Goal: Check status: Check status

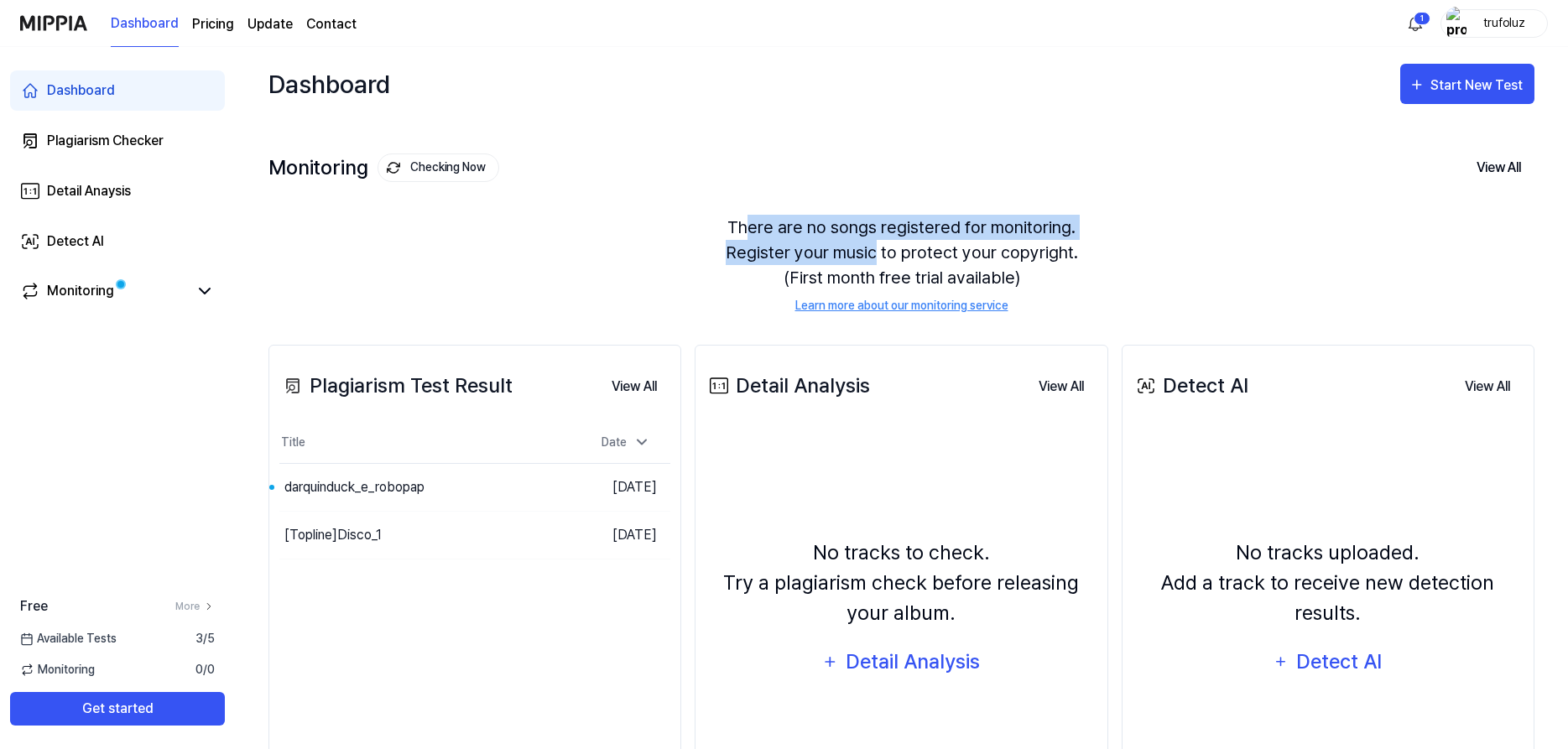
drag, startPoint x: 758, startPoint y: 223, endPoint x: 876, endPoint y: 248, distance: 120.6
click at [876, 248] on div "There are no songs registered for monitoring. Register your music to protect yo…" at bounding box center [901, 264] width 1266 height 140
click at [674, 80] on div "Dashboard Start New Test" at bounding box center [901, 83] width 1266 height 74
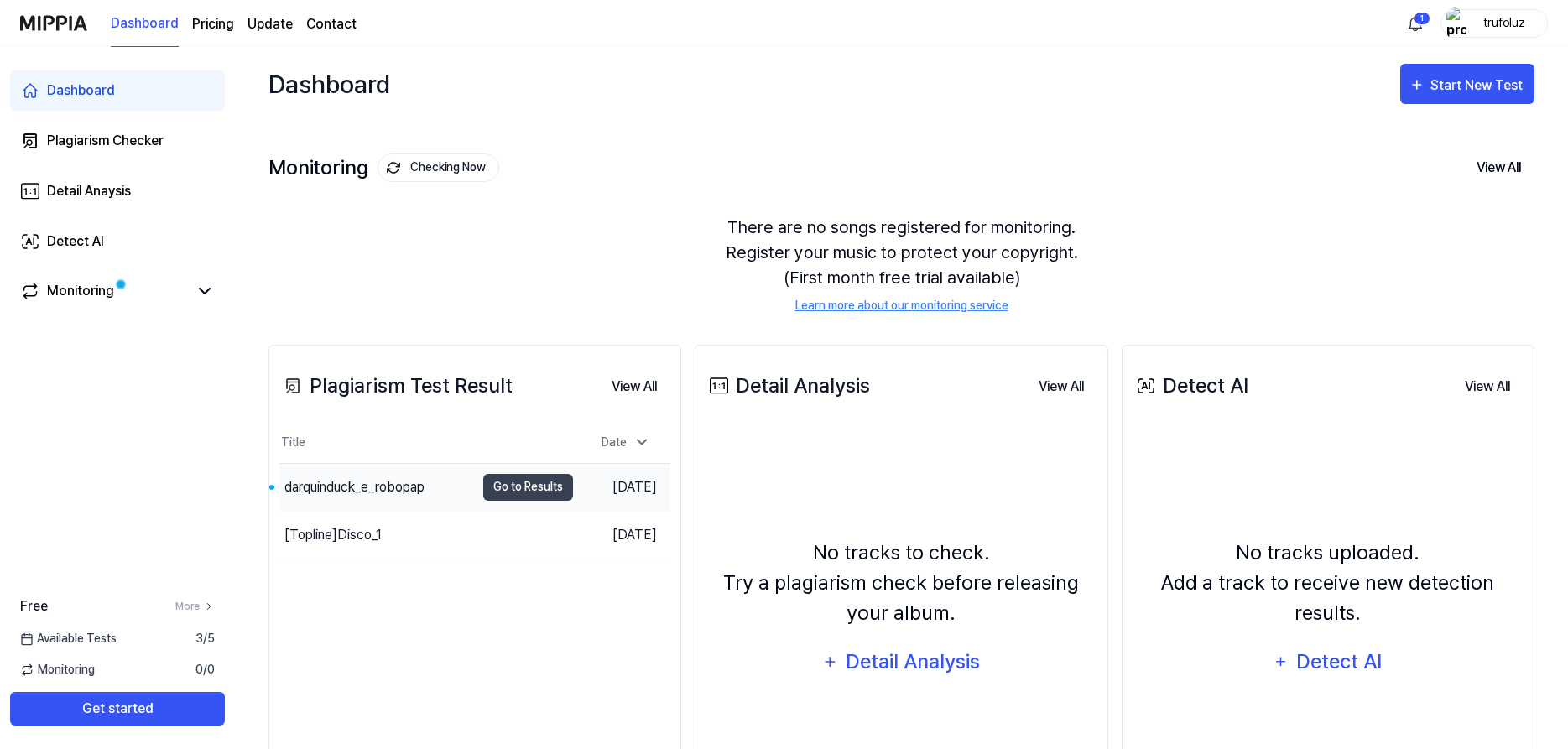
click at [403, 488] on div "darquinduck_e_robopap" at bounding box center [354, 487] width 140 height 20
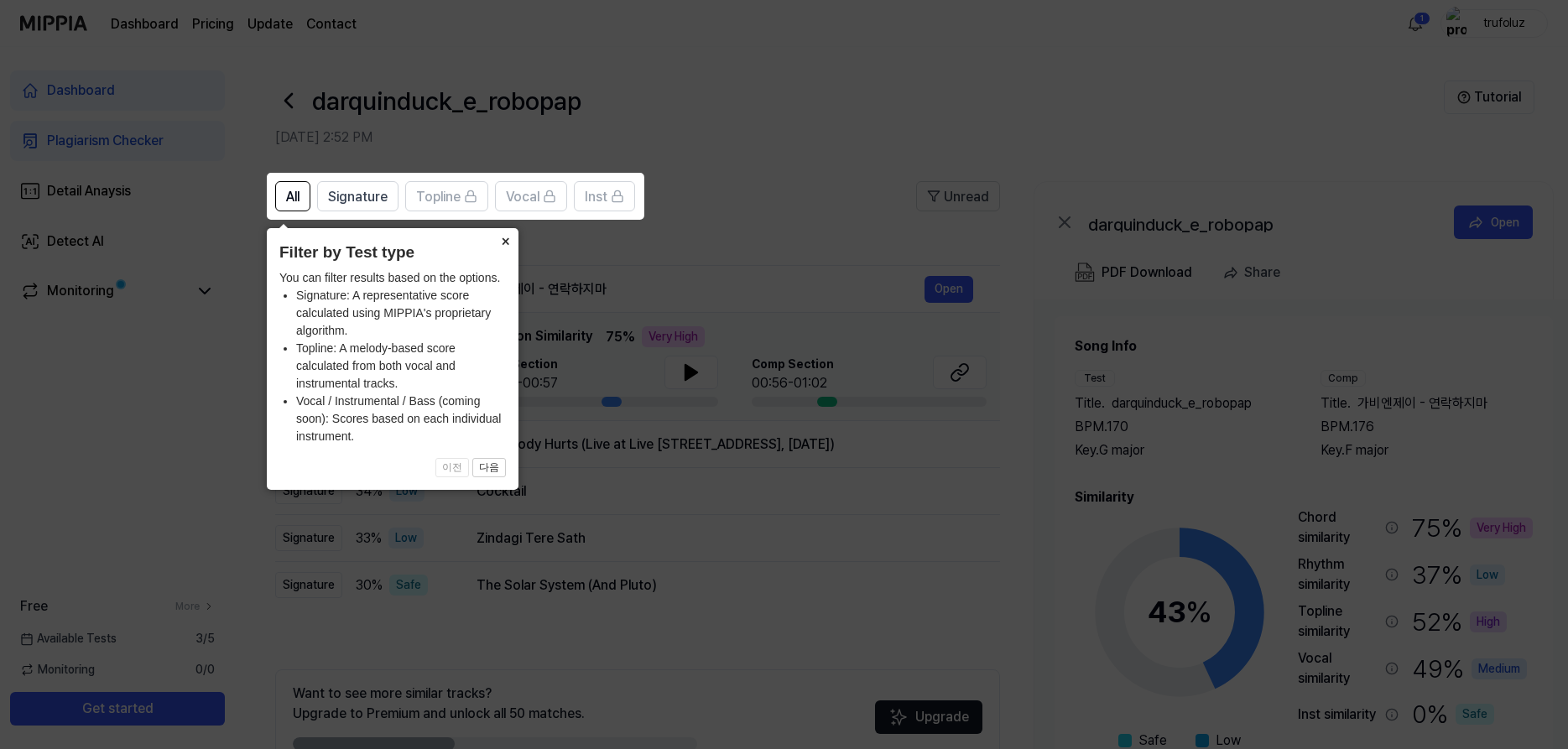
click at [503, 237] on button "×" at bounding box center [504, 240] width 26 height 24
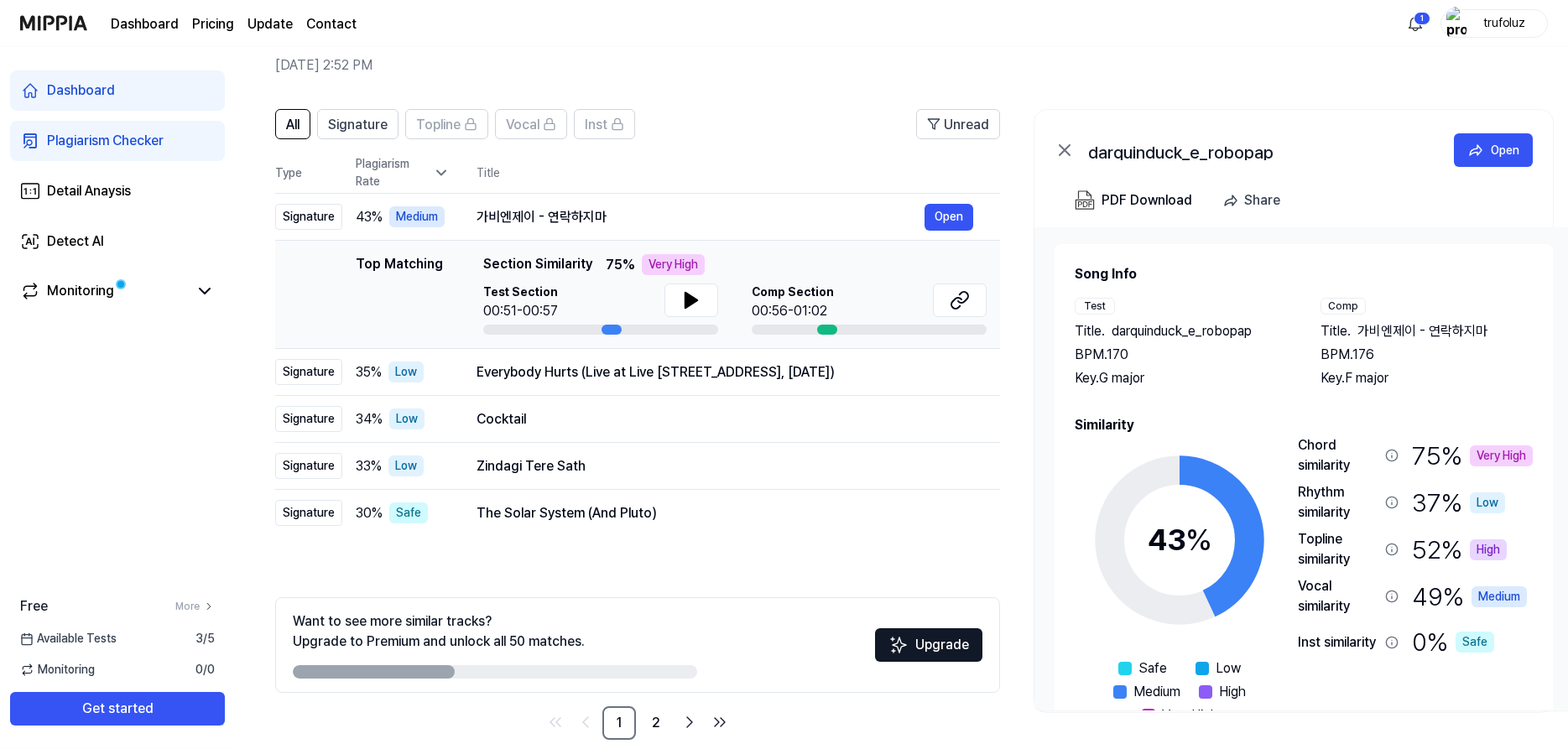
scroll to position [97, 0]
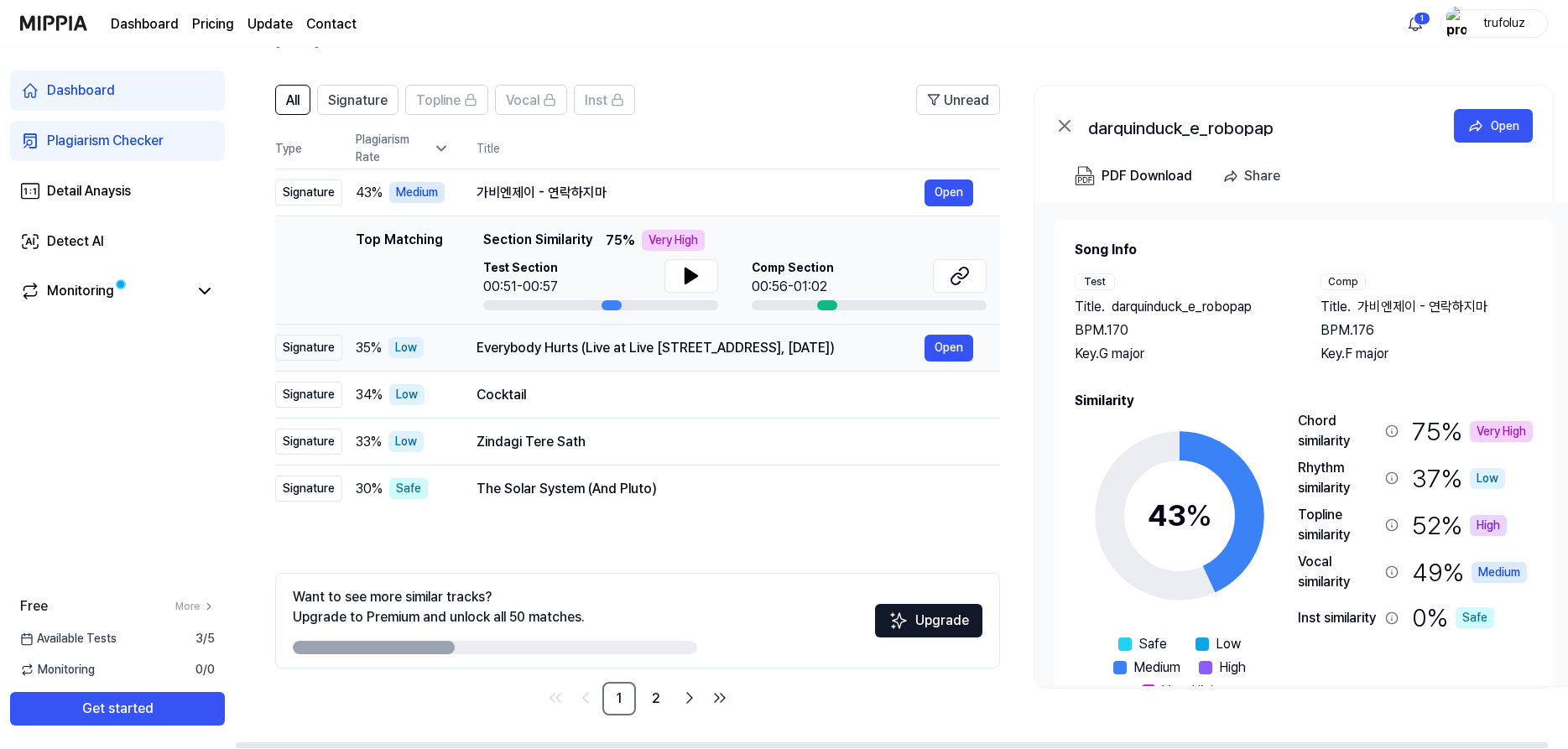
drag, startPoint x: 476, startPoint y: 344, endPoint x: 892, endPoint y: 345, distance: 416.0
click at [892, 345] on div "Everybody Hurts (Live at Live [STREET_ADDRESS], [DATE])" at bounding box center [700, 348] width 448 height 20
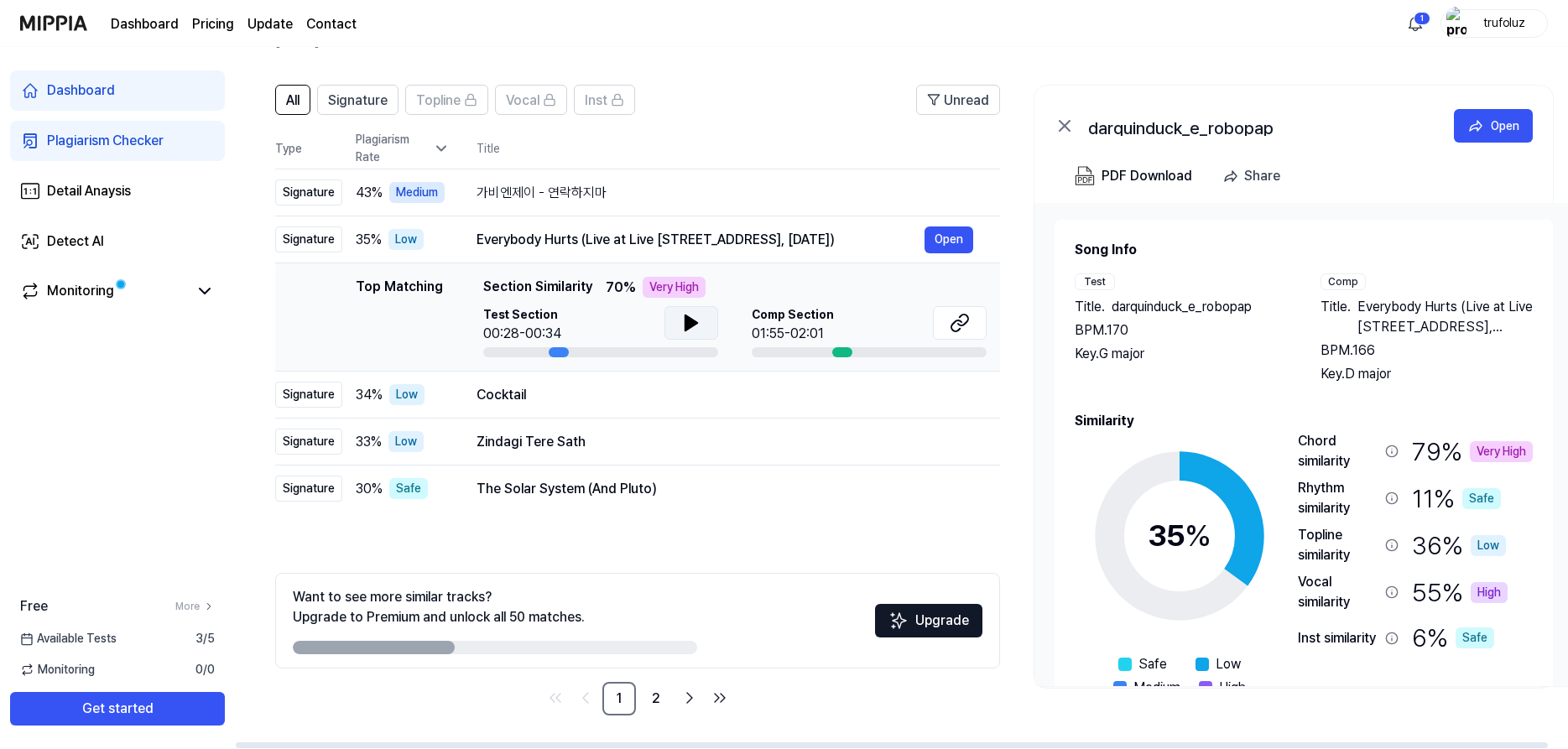
click at [694, 322] on icon at bounding box center [691, 322] width 12 height 16
click at [920, 318] on div "Comp Section 01:55-02:01" at bounding box center [869, 324] width 235 height 37
click at [963, 322] on icon at bounding box center [959, 322] width 20 height 20
click at [959, 189] on button "Open" at bounding box center [948, 192] width 48 height 26
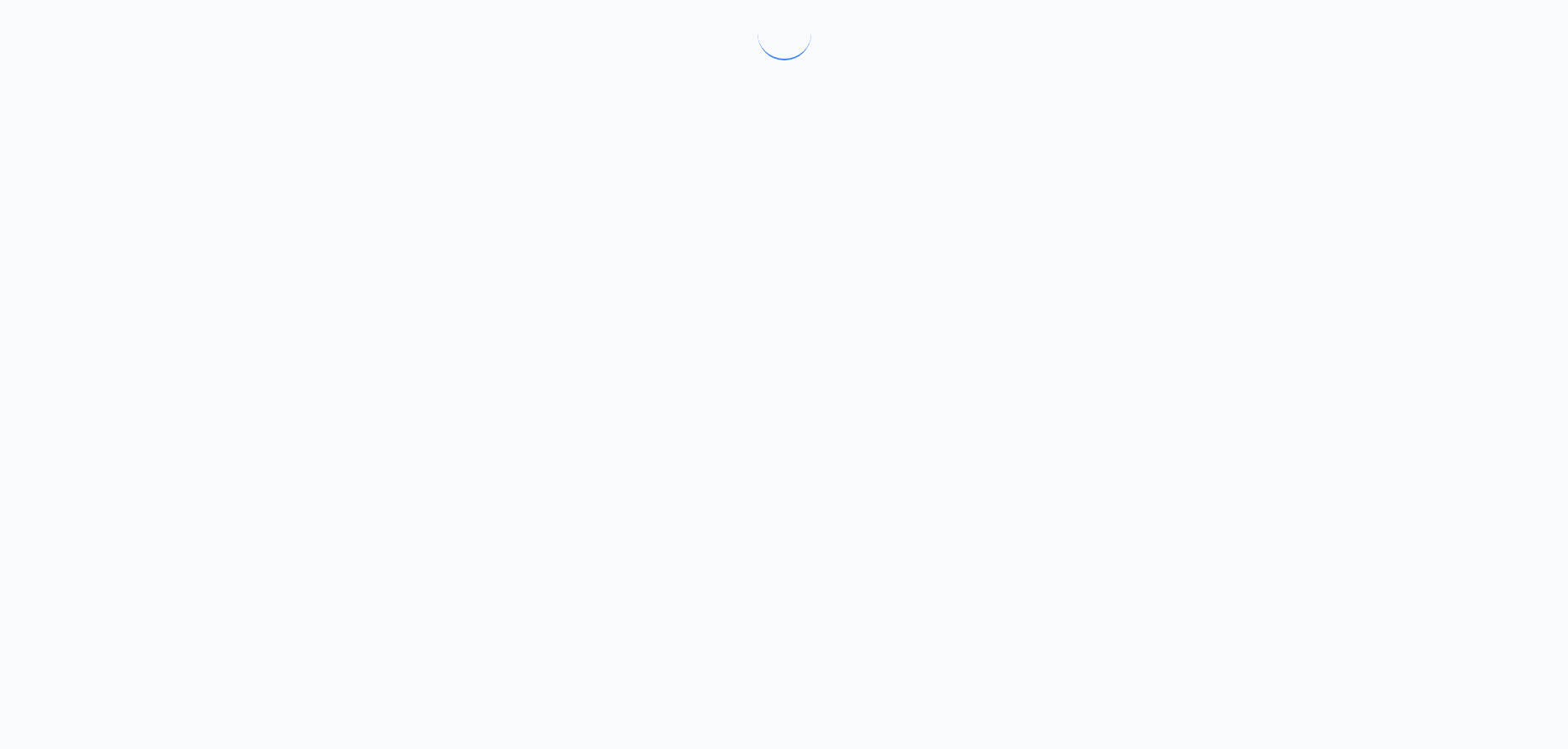
scroll to position [0, 0]
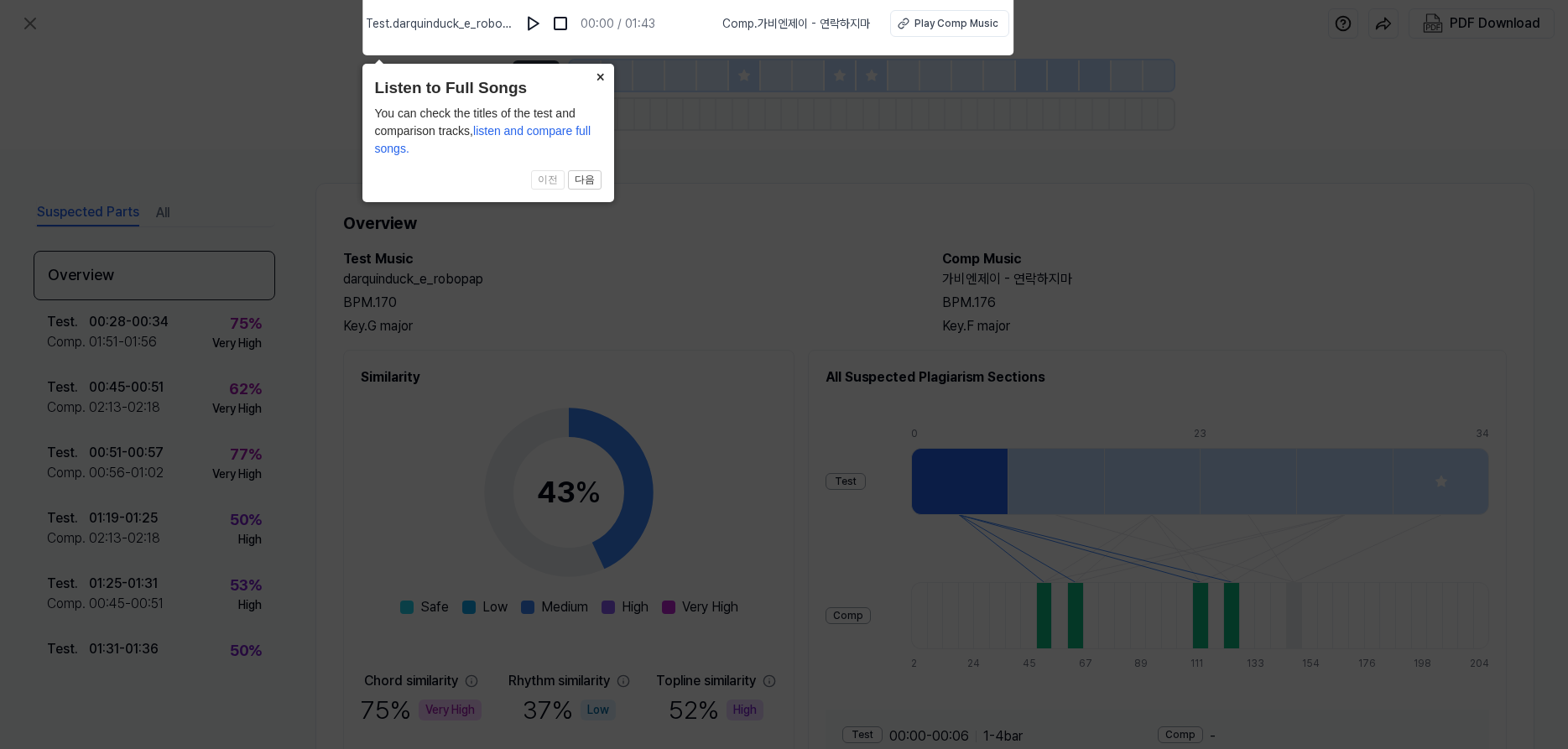
click at [602, 71] on button "×" at bounding box center [600, 76] width 26 height 24
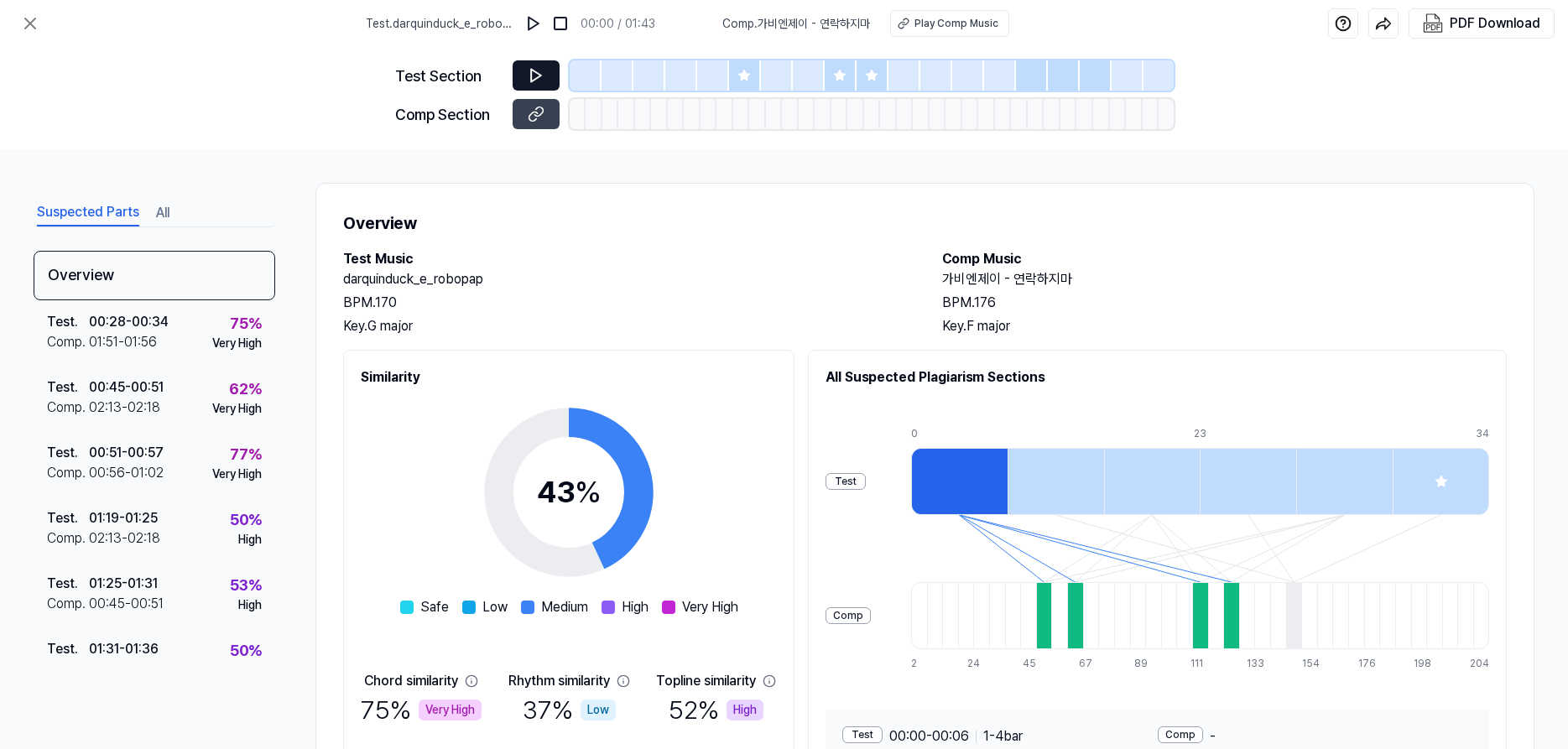
click at [535, 78] on icon at bounding box center [535, 75] width 16 height 16
click at [535, 68] on icon at bounding box center [535, 75] width 16 height 16
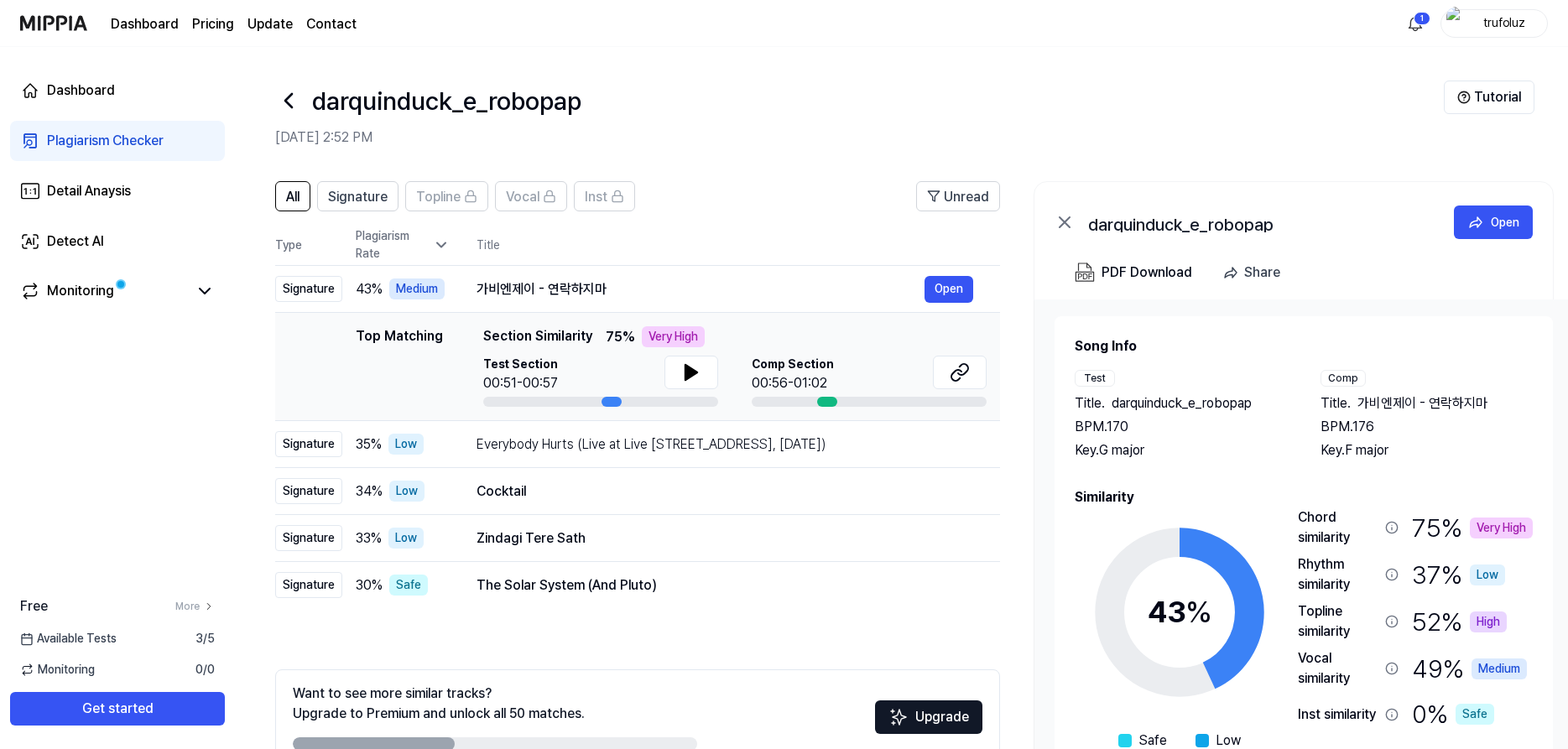
scroll to position [97, 0]
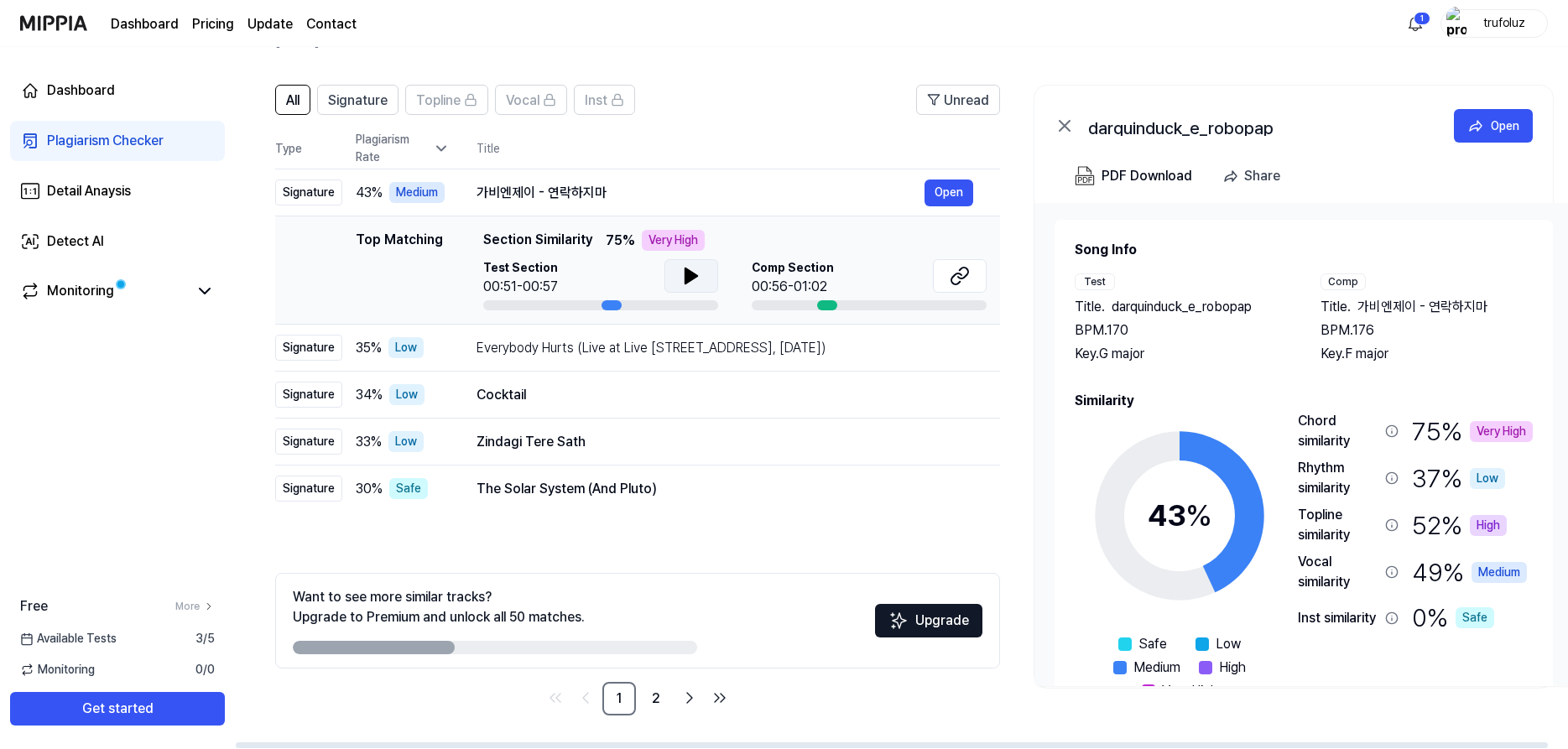
click at [710, 273] on button at bounding box center [691, 276] width 54 height 34
click at [694, 274] on icon at bounding box center [691, 276] width 12 height 16
click at [700, 275] on icon at bounding box center [691, 276] width 20 height 20
click at [958, 281] on icon at bounding box center [959, 276] width 20 height 20
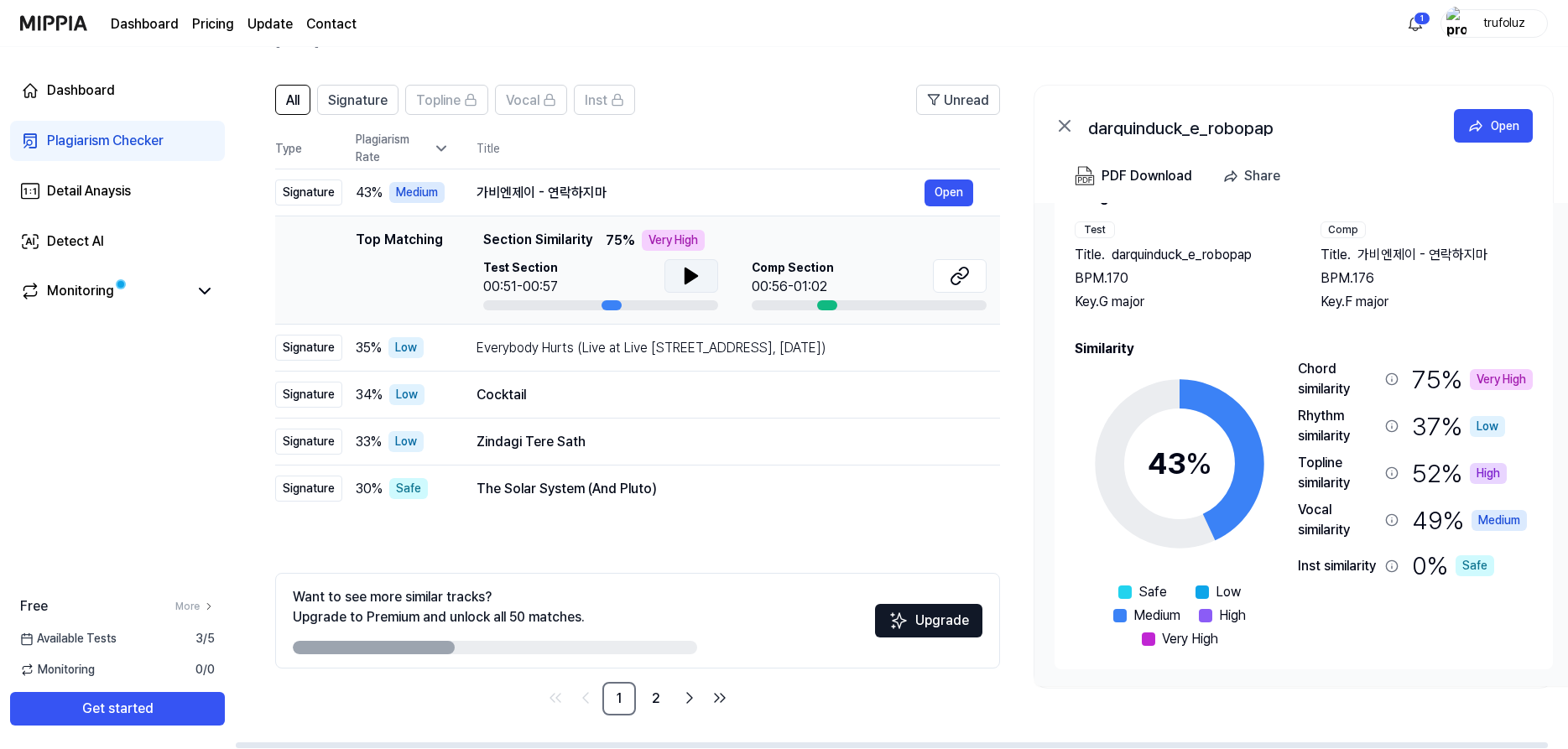
scroll to position [0, 0]
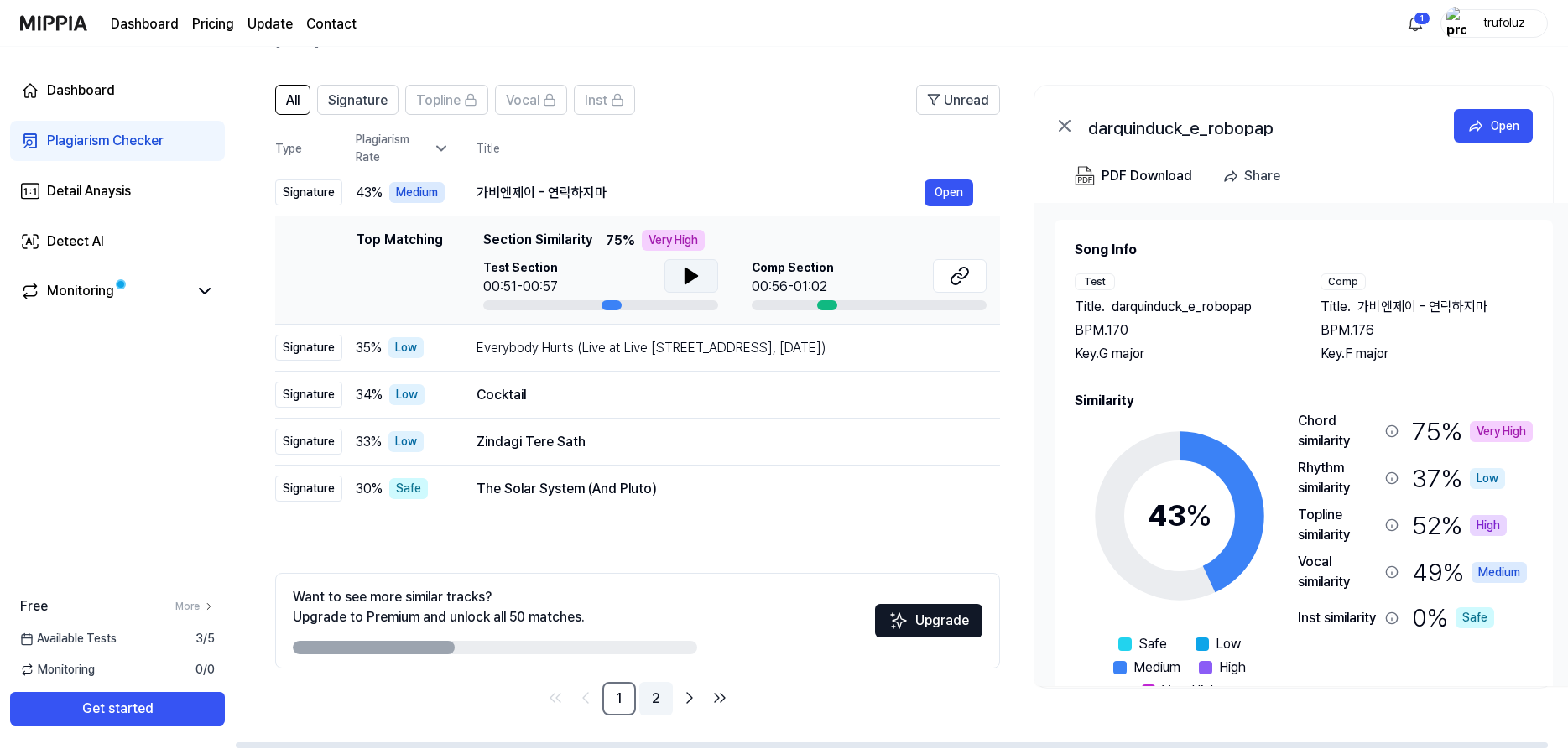
click at [651, 692] on link "2" at bounding box center [656, 698] width 34 height 34
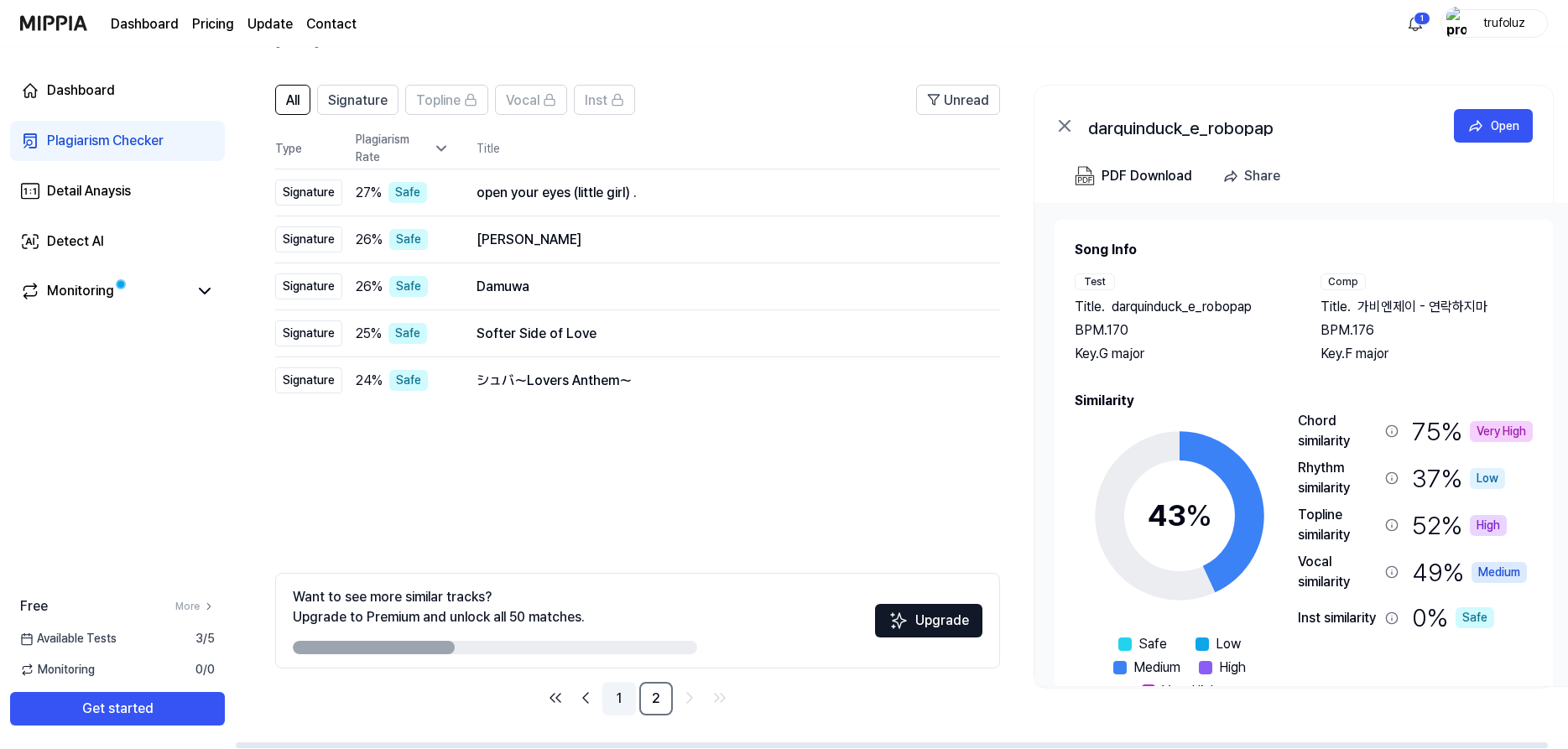
click at [620, 710] on link "1" at bounding box center [619, 698] width 34 height 34
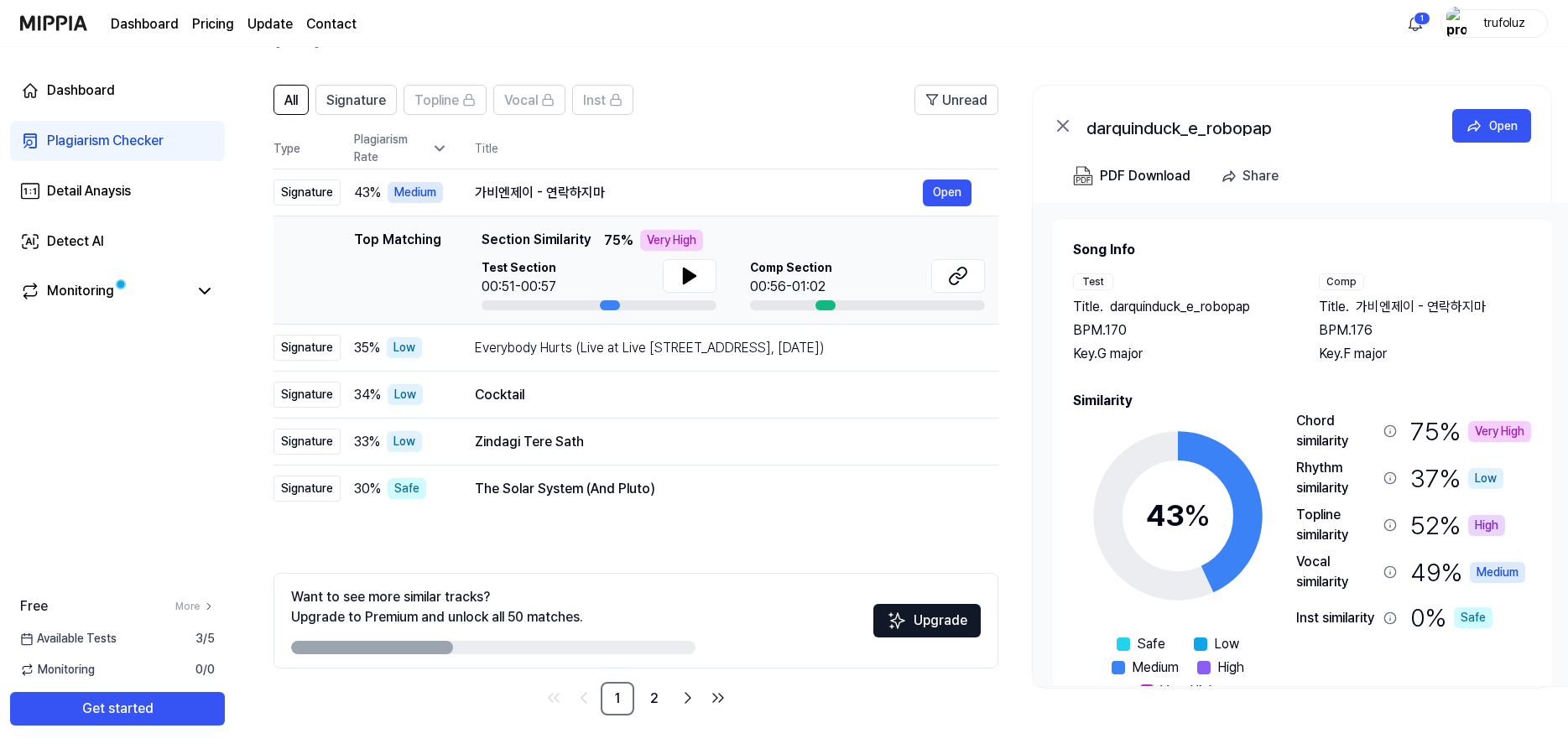
click at [1157, 52] on header "darquinduck_e_robopap [DATE] 2:52 PM Tutorial" at bounding box center [901, 9] width 1333 height 118
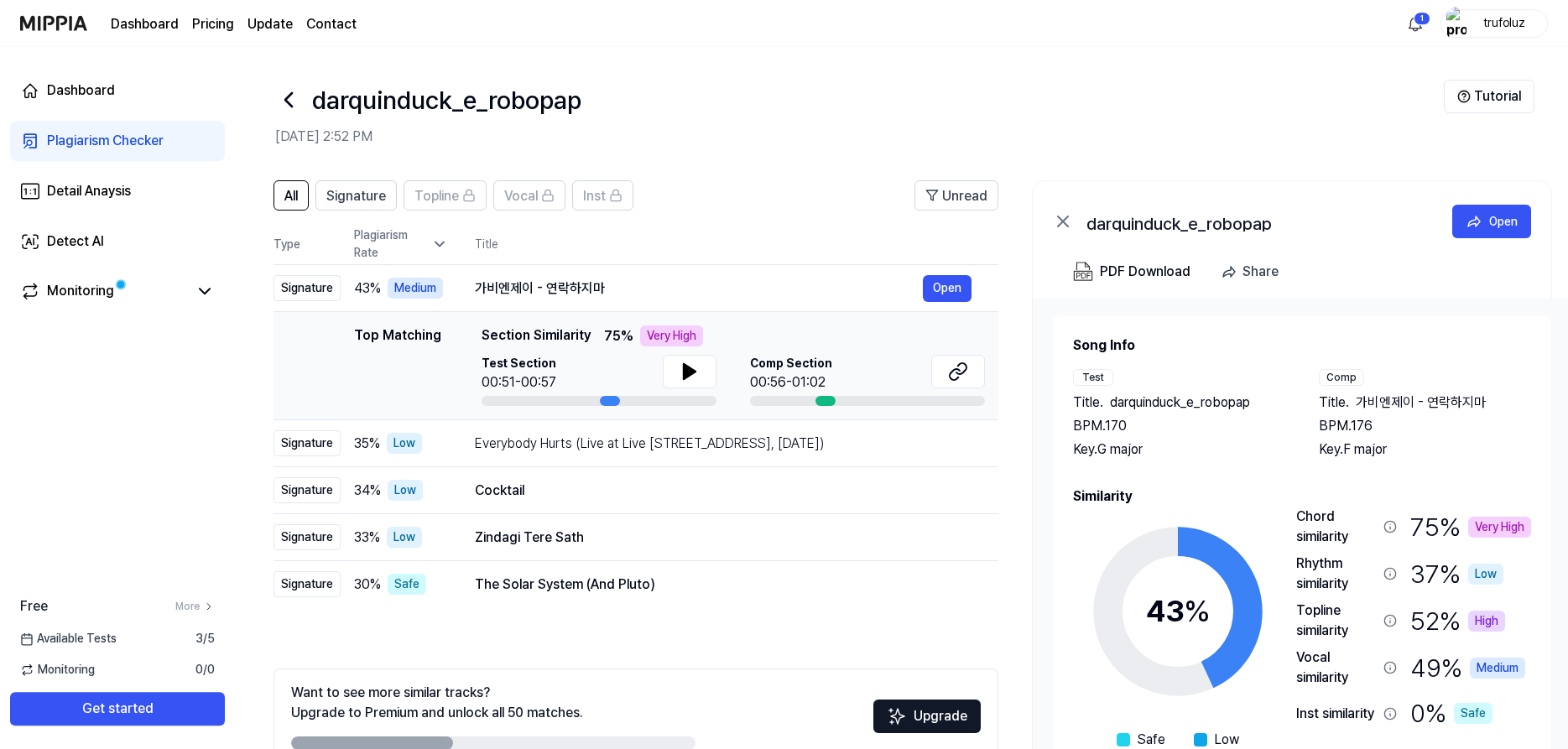
scroll to position [0, 0]
click at [919, 138] on h2 "[DATE] 2:52 PM" at bounding box center [859, 138] width 1169 height 20
click at [291, 102] on icon at bounding box center [288, 100] width 26 height 26
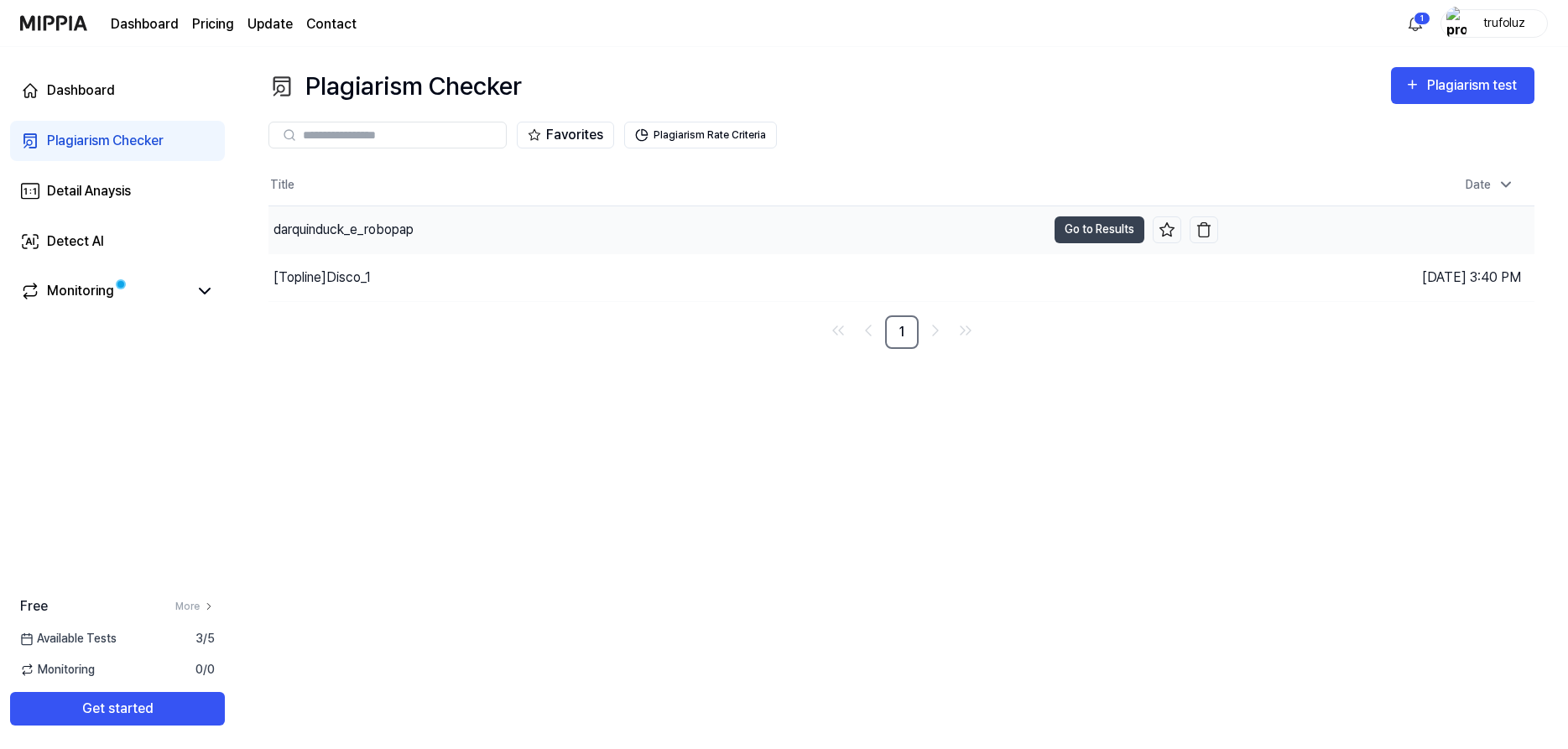
click at [431, 221] on div "darquinduck_e_robopap" at bounding box center [657, 229] width 778 height 47
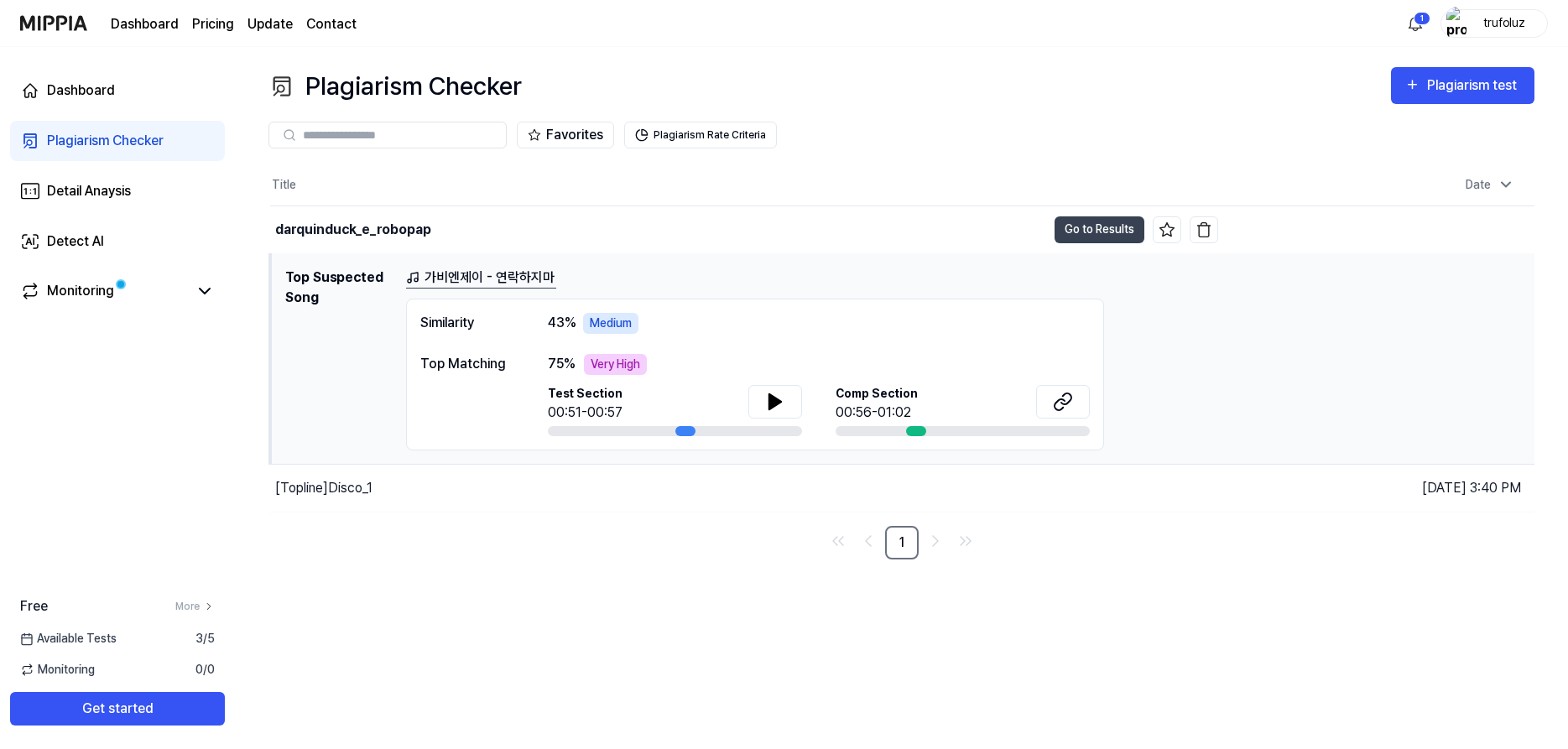
click at [442, 365] on div "Top Matching" at bounding box center [467, 364] width 94 height 20
drag, startPoint x: 442, startPoint y: 365, endPoint x: 520, endPoint y: 363, distance: 78.0
click at [513, 363] on div "Top Matching" at bounding box center [467, 364] width 94 height 20
click at [571, 628] on div "Plagiarism Checker Plagiarism test Plagiarism Checker Detail Analysis Detect AI…" at bounding box center [901, 397] width 1333 height 702
click at [774, 404] on icon at bounding box center [775, 401] width 12 height 16
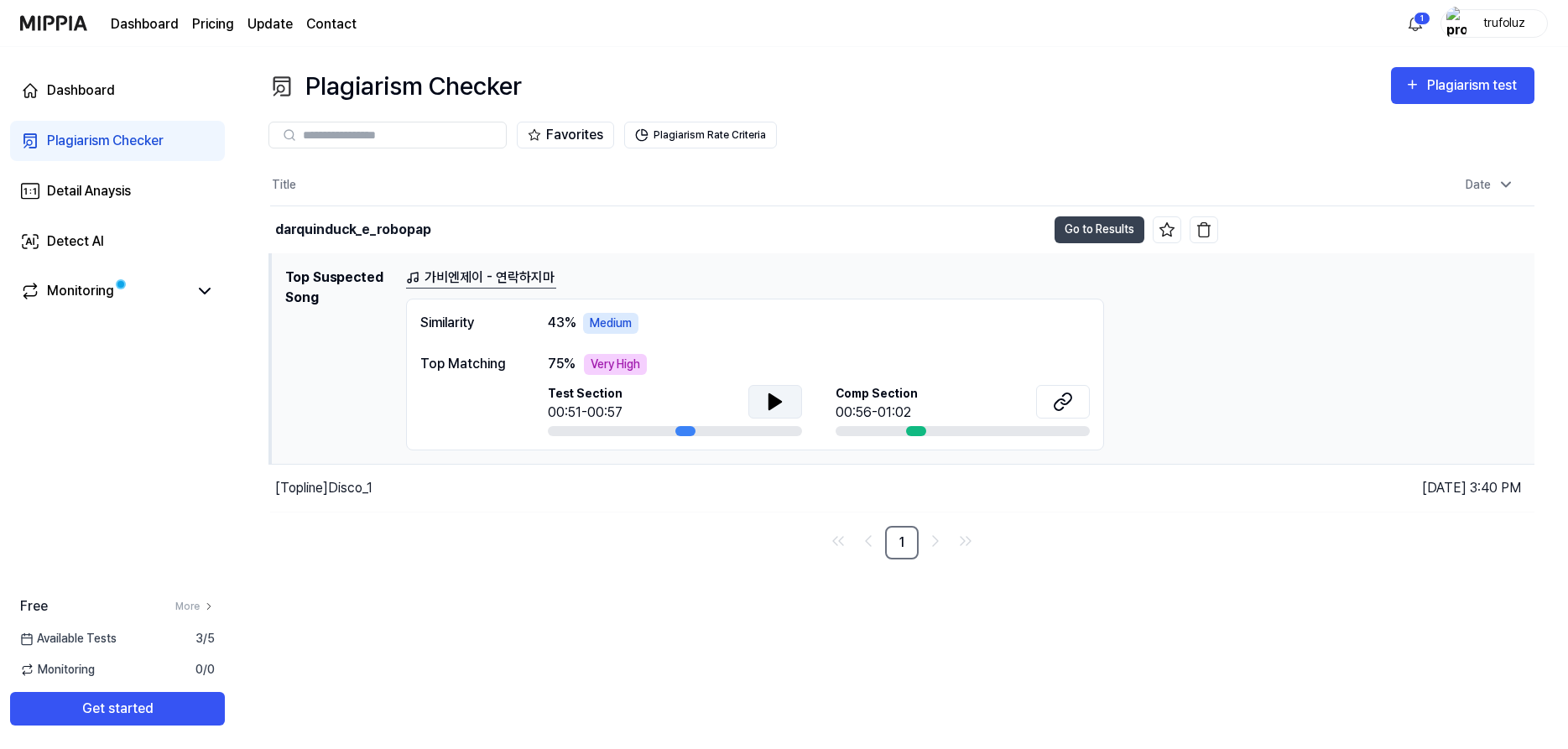
click at [778, 404] on icon at bounding box center [775, 401] width 12 height 16
click at [784, 402] on icon at bounding box center [775, 402] width 20 height 20
click at [1077, 397] on button at bounding box center [1063, 401] width 54 height 34
